Goal: Find contact information: Find contact information

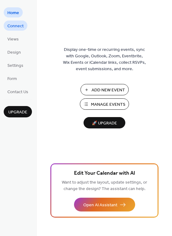
click at [14, 26] on span "Connect" at bounding box center [15, 26] width 16 height 6
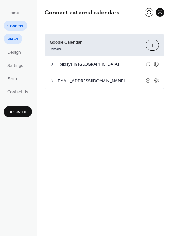
click at [17, 35] on link "Views" at bounding box center [13, 39] width 19 height 10
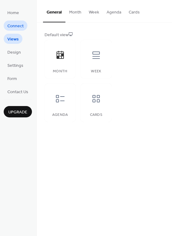
click at [17, 27] on span "Connect" at bounding box center [15, 26] width 16 height 6
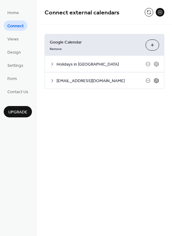
click at [158, 80] on icon at bounding box center [156, 81] width 6 height 6
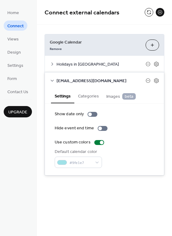
click at [119, 80] on span "[EMAIL_ADDRESS][DOMAIN_NAME]" at bounding box center [100, 81] width 89 height 6
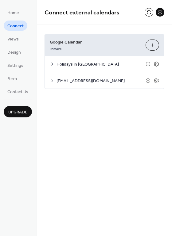
click at [119, 80] on span "[EMAIL_ADDRESS][DOMAIN_NAME]" at bounding box center [100, 81] width 89 height 6
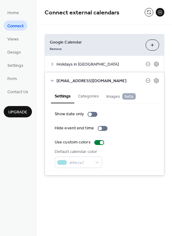
copy span "[EMAIL_ADDRESS][DOMAIN_NAME]"
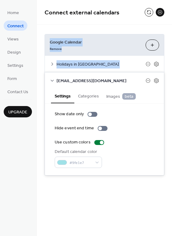
drag, startPoint x: 56, startPoint y: 80, endPoint x: 289, endPoint y: -47, distance: 265.9
click at [172, 0] on html "Home Connect Views Design Settings Form Contact Us Upgrade Connect Upgrade Conn…" at bounding box center [86, 118] width 172 height 236
